Goal: Find specific page/section: Find specific page/section

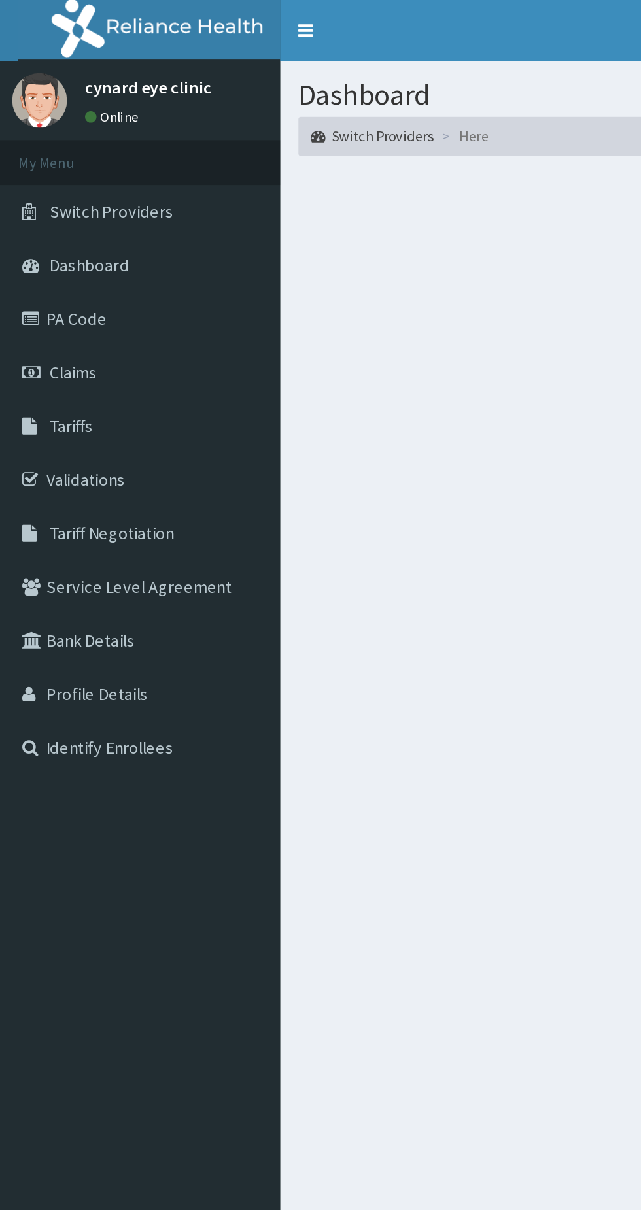
click at [48, 171] on link "PA Code" at bounding box center [75, 171] width 150 height 29
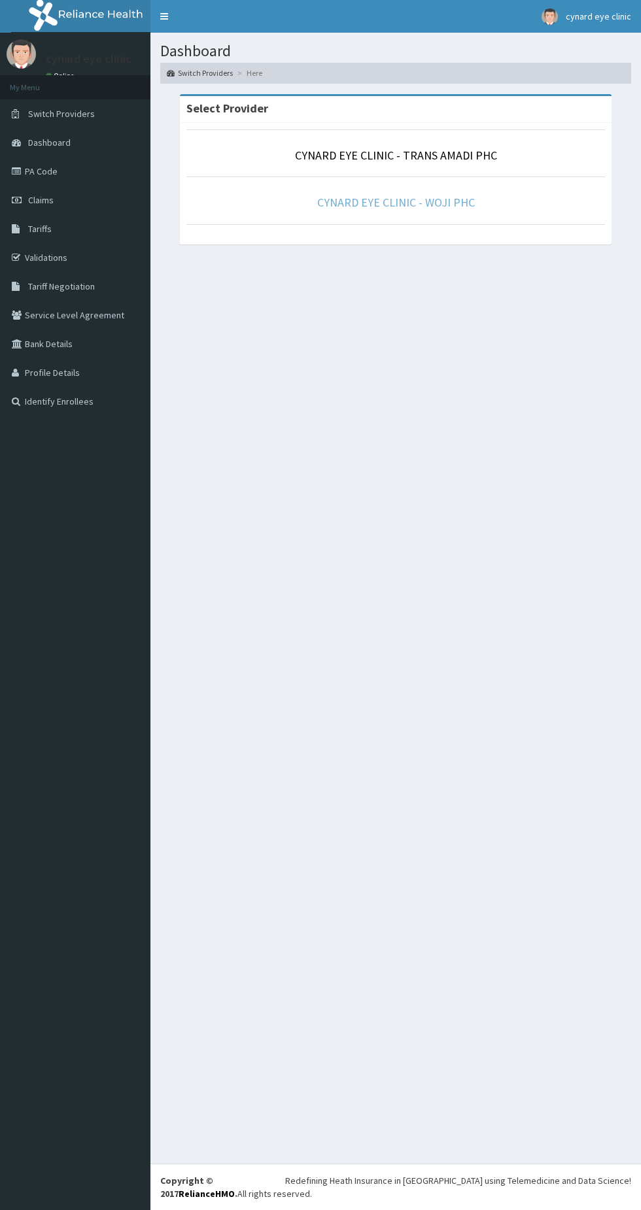
click at [443, 200] on link "CYNARD EYE CLINIC - WOJI PHC" at bounding box center [396, 202] width 158 height 15
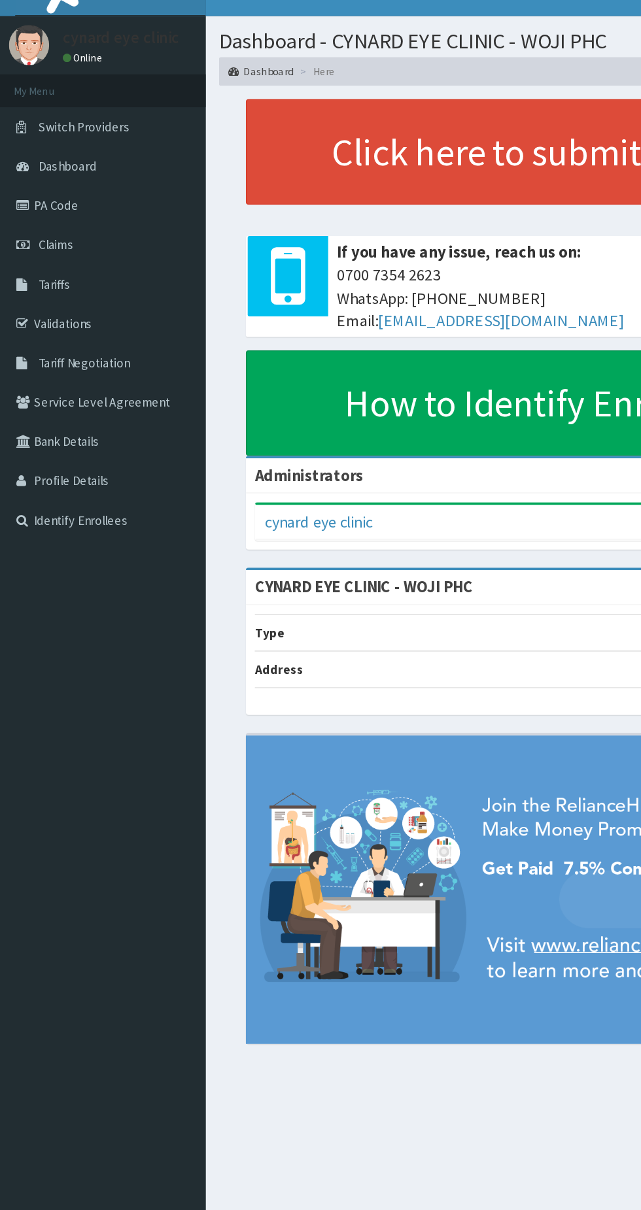
click at [41, 171] on link "PA Code" at bounding box center [75, 171] width 150 height 29
